Goal: Information Seeking & Learning: Learn about a topic

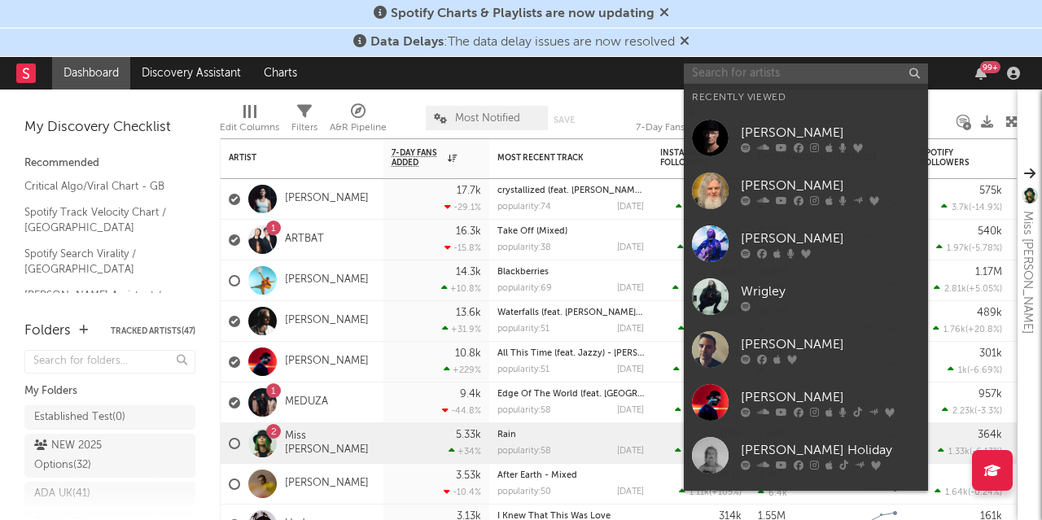
click at [745, 71] on input "text" at bounding box center [806, 73] width 244 height 20
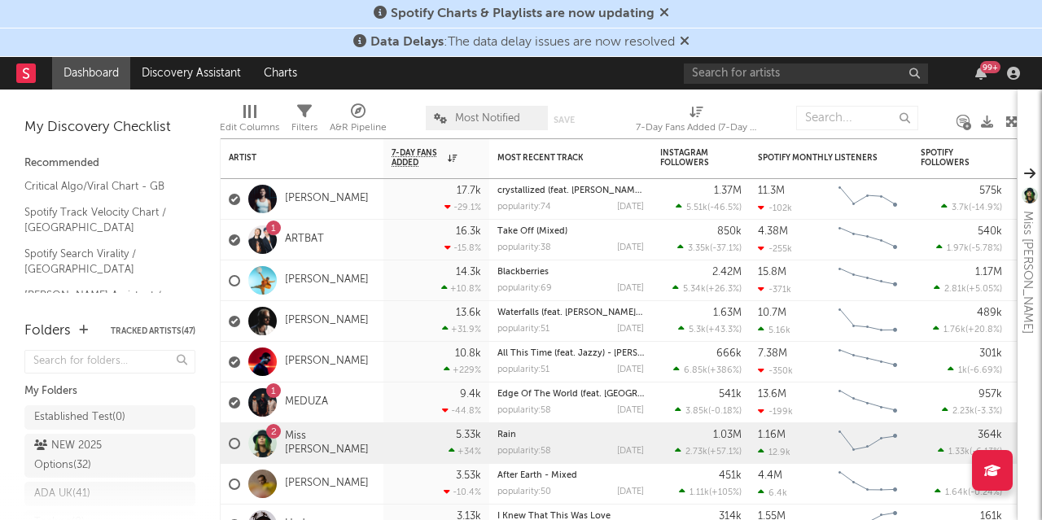
click at [666, 11] on icon at bounding box center [664, 12] width 10 height 13
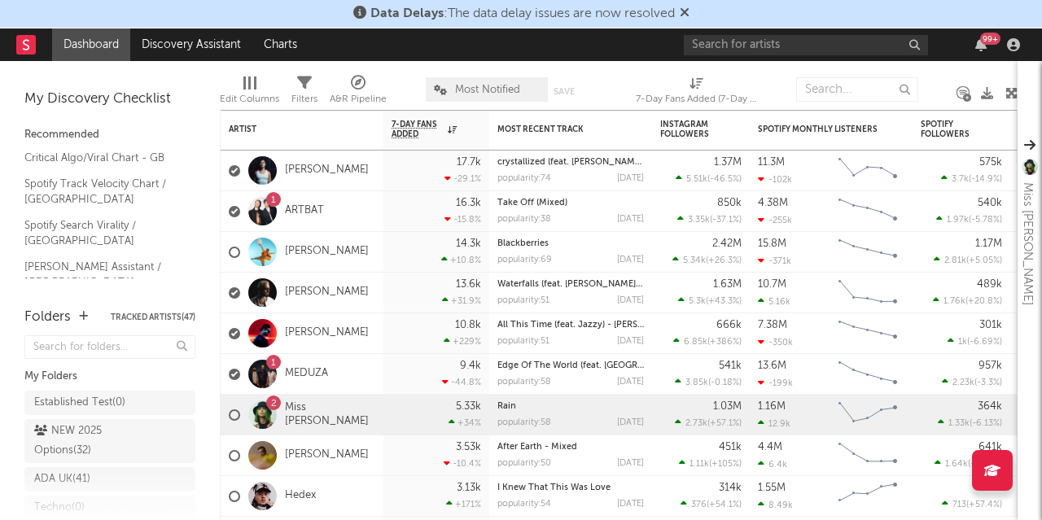
click at [684, 11] on icon at bounding box center [684, 12] width 10 height 13
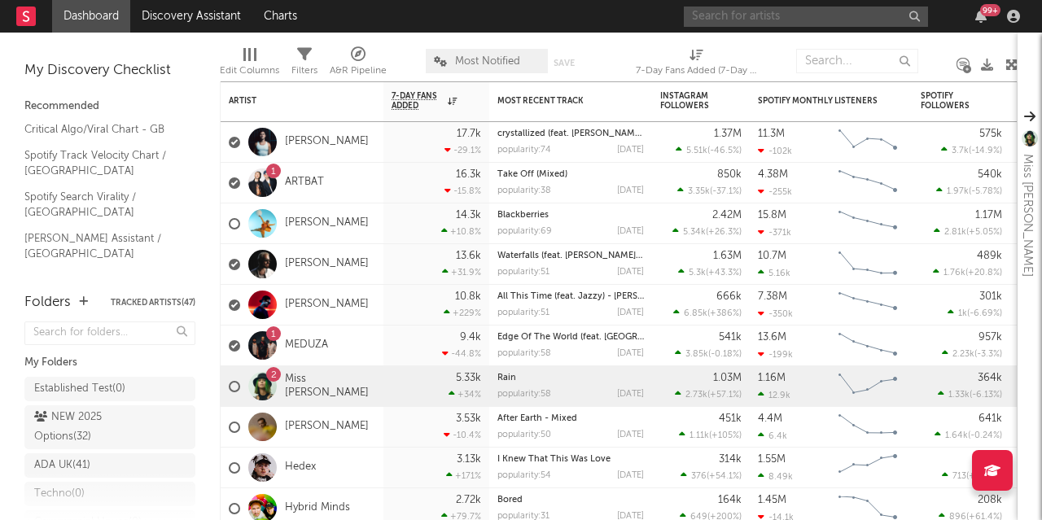
click at [751, 17] on input "text" at bounding box center [806, 17] width 244 height 20
type input "nakama"
click at [745, 19] on input "nakama" at bounding box center [806, 17] width 244 height 20
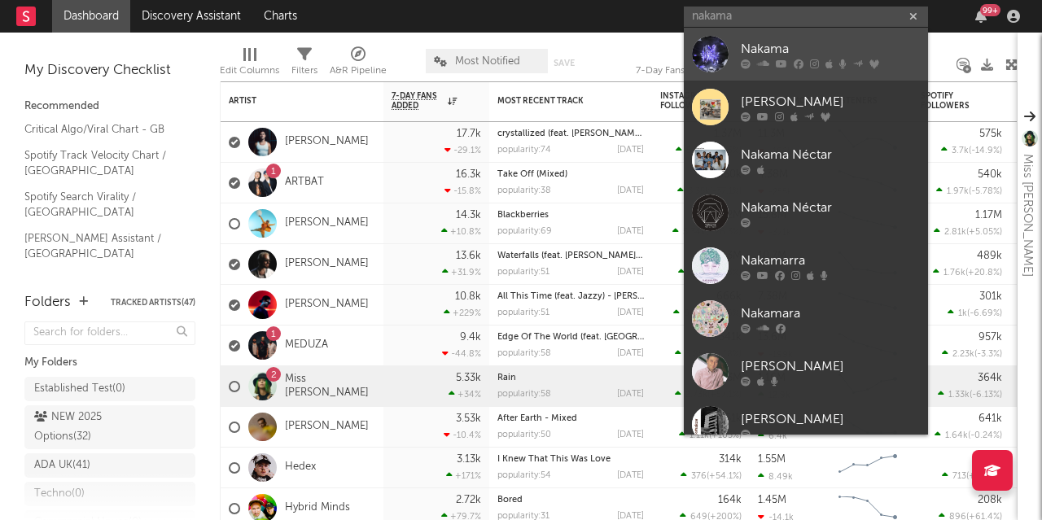
click at [762, 46] on div "Nakama" at bounding box center [829, 49] width 179 height 20
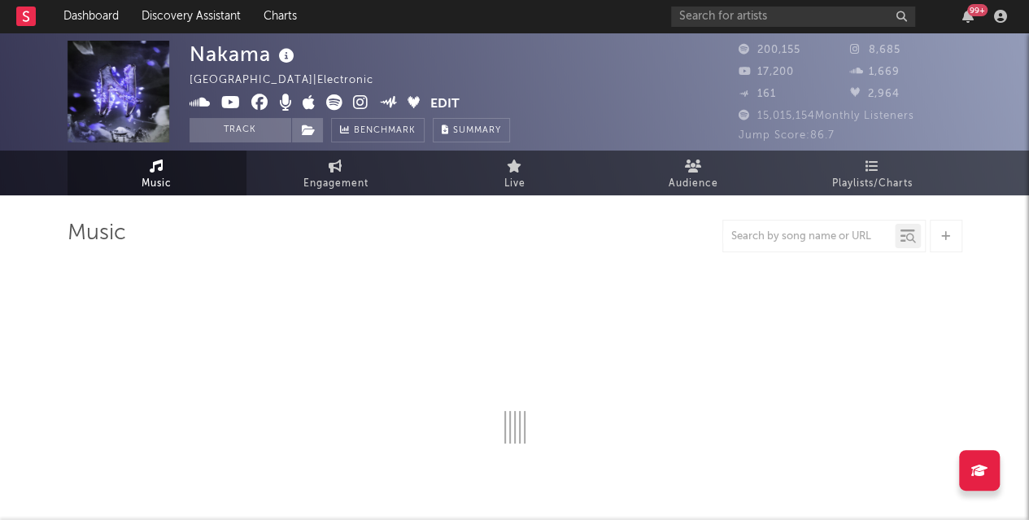
select select "6m"
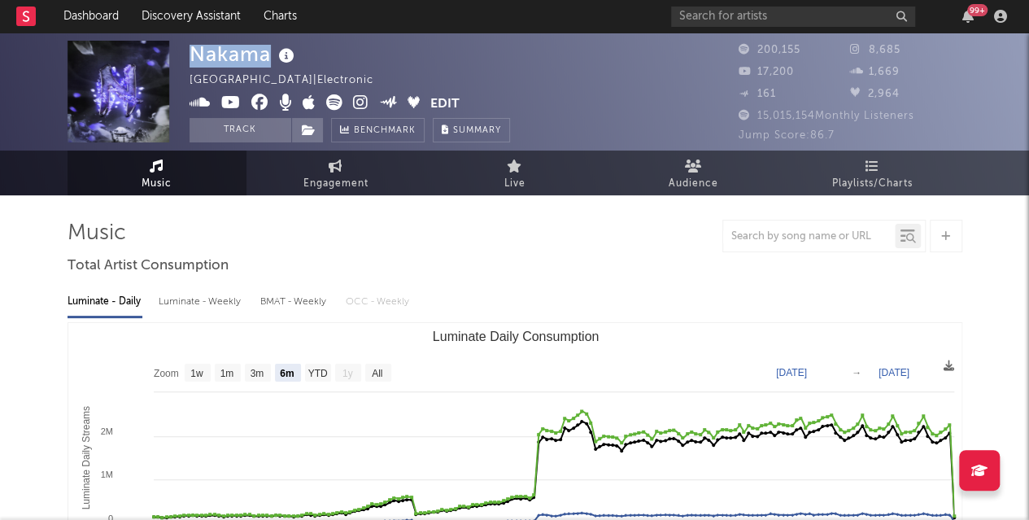
drag, startPoint x: 269, startPoint y: 53, endPoint x: 186, endPoint y: 66, distance: 84.8
click at [186, 66] on div "Nakama [GEOGRAPHIC_DATA] | Electronic Edit Track Benchmark Summary 200,155 8,68…" at bounding box center [514, 92] width 1029 height 118
copy div "Nakama"
click at [360, 104] on icon at bounding box center [360, 102] width 15 height 16
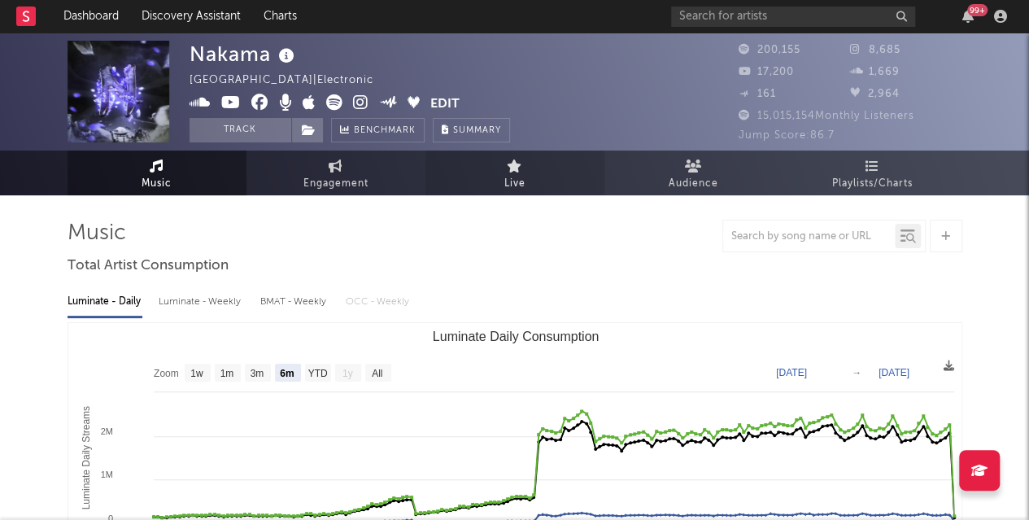
click at [451, 186] on link "Live" at bounding box center [515, 173] width 179 height 45
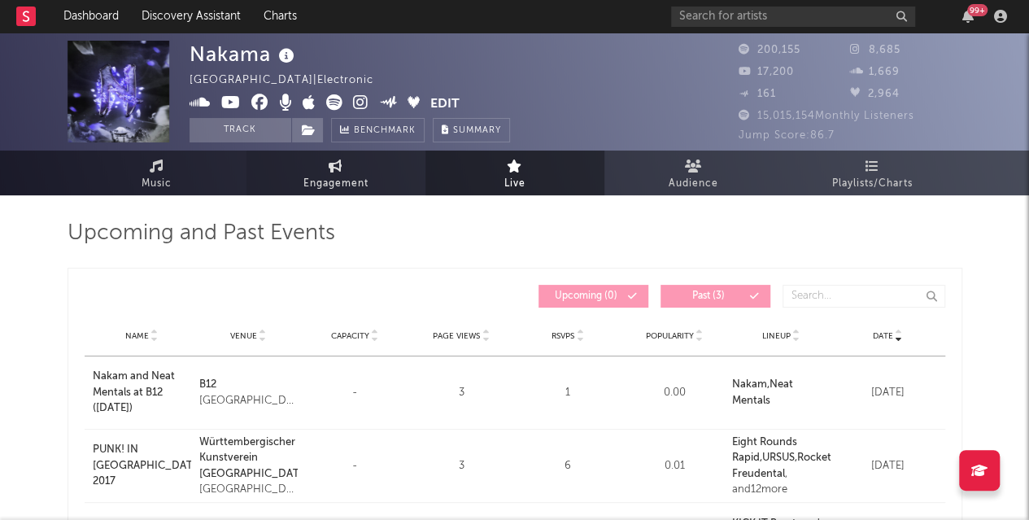
click at [348, 171] on link "Engagement" at bounding box center [336, 173] width 179 height 45
select select "1w"
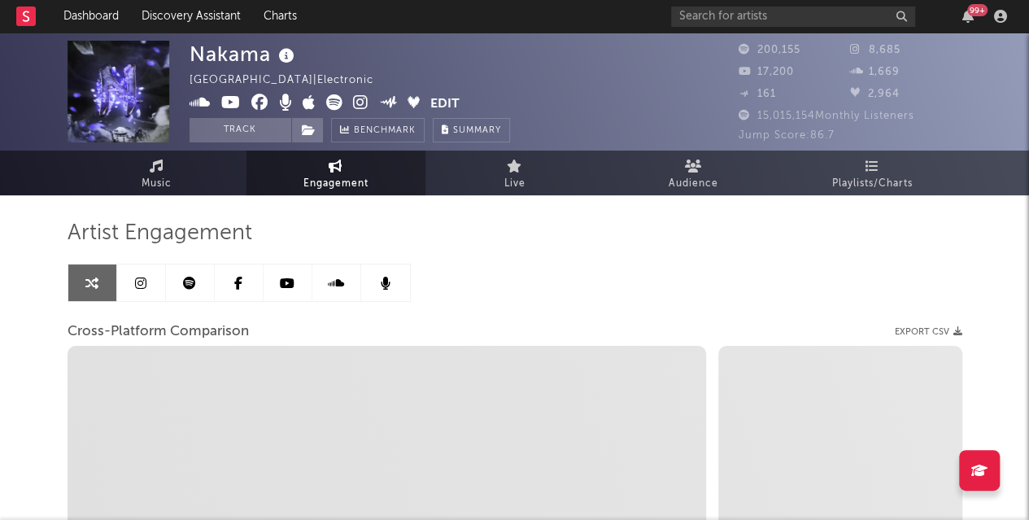
select select "1m"
